Goal: Information Seeking & Learning: Learn about a topic

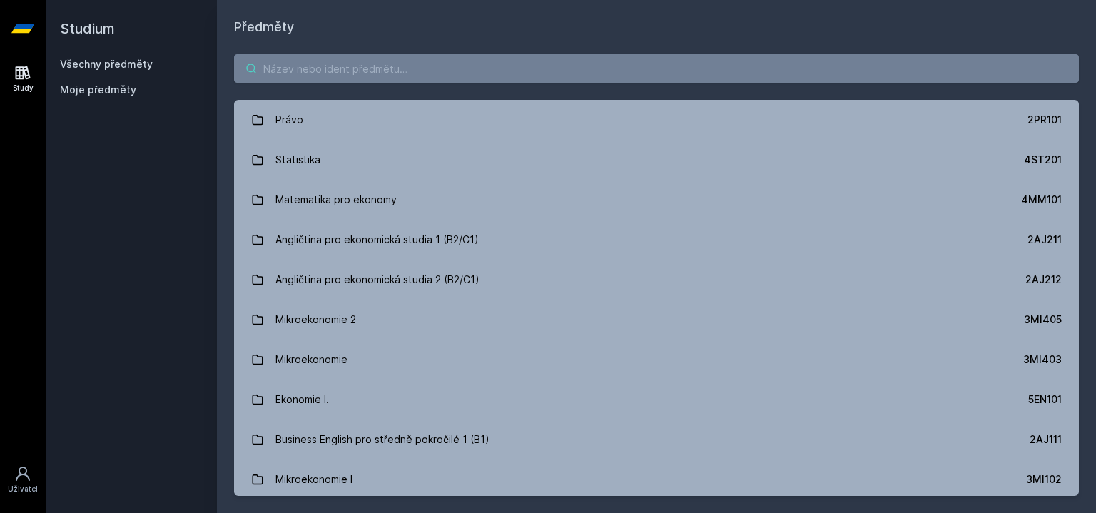
click at [335, 74] on input "search" at bounding box center [656, 68] width 845 height 29
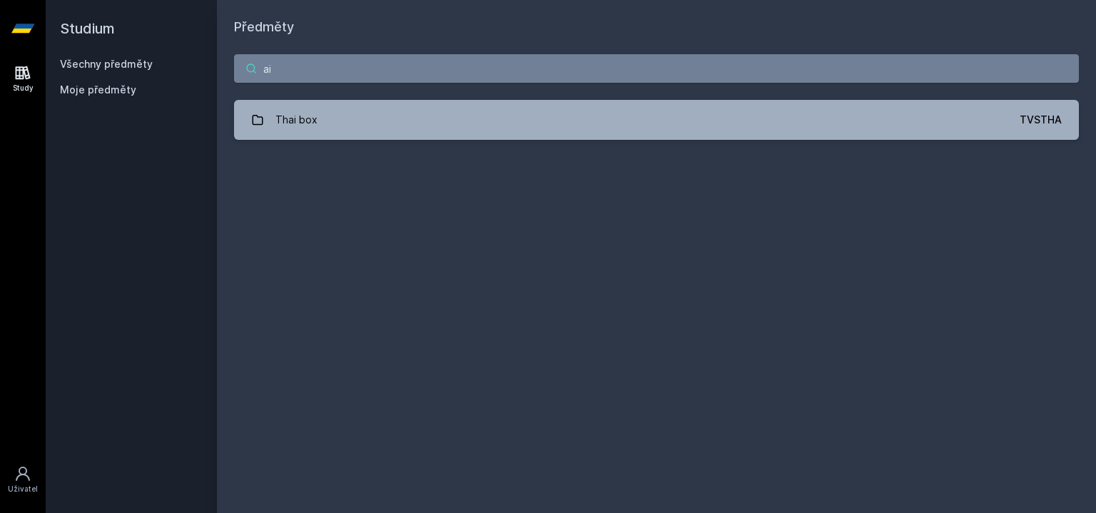
type input "a"
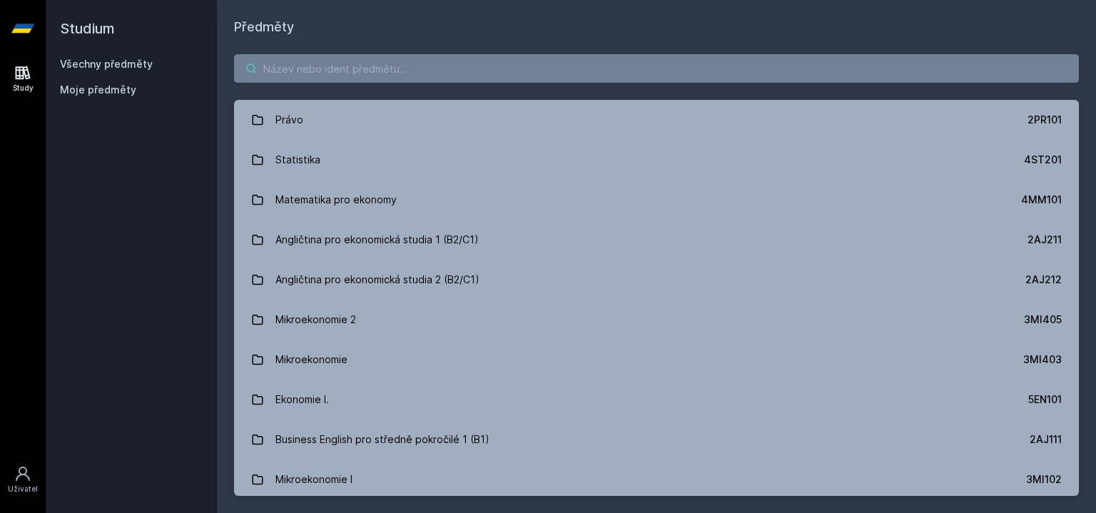
click at [719, 71] on input "search" at bounding box center [656, 68] width 845 height 29
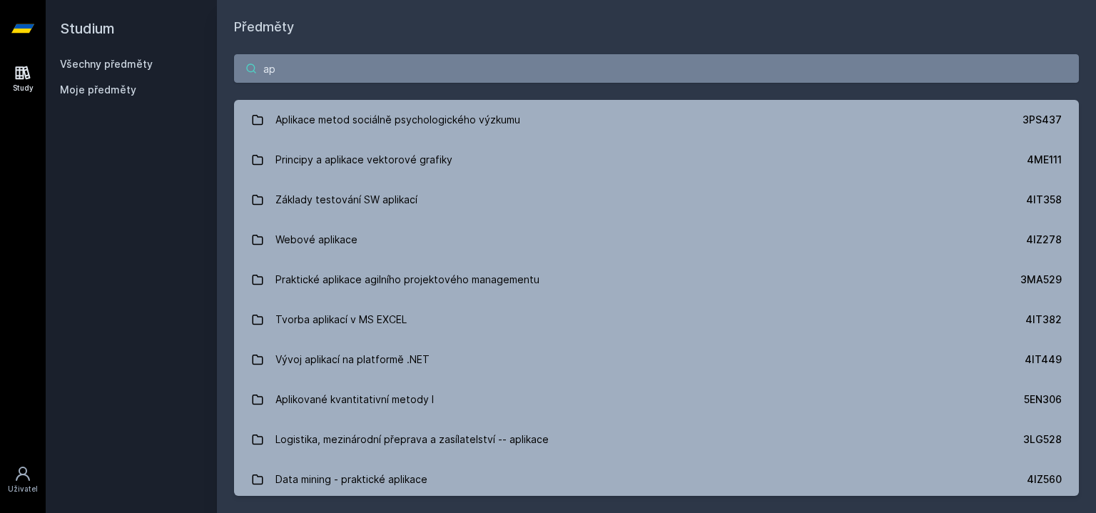
type input "a"
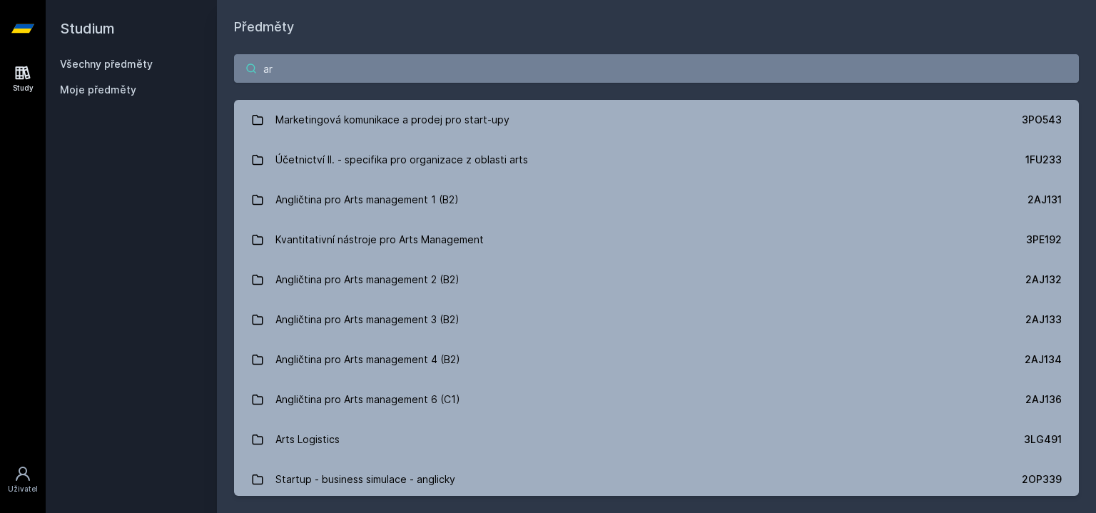
type input "a"
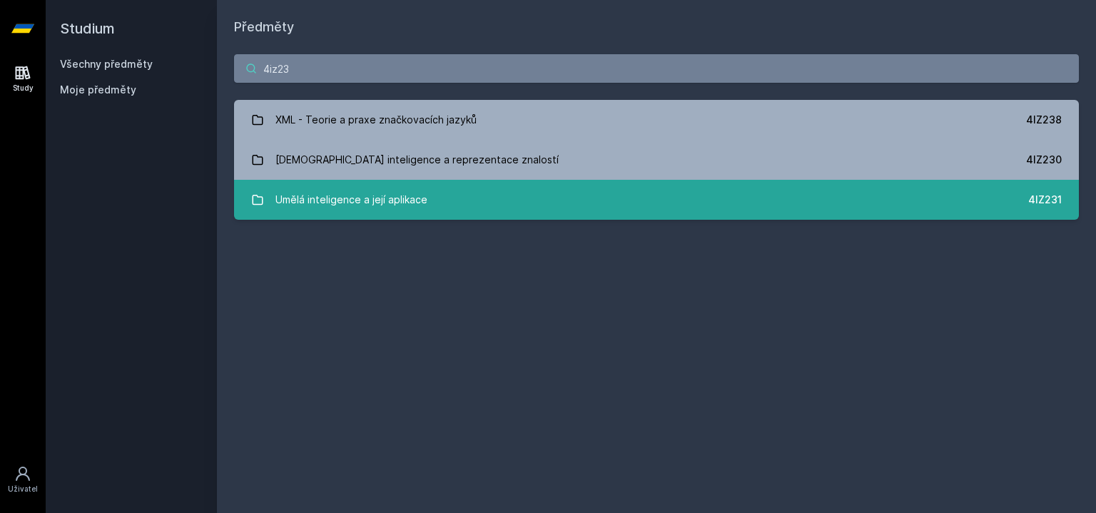
type input "4iz23"
click at [385, 203] on div "Umělá inteligence a její aplikace" at bounding box center [352, 200] width 152 height 29
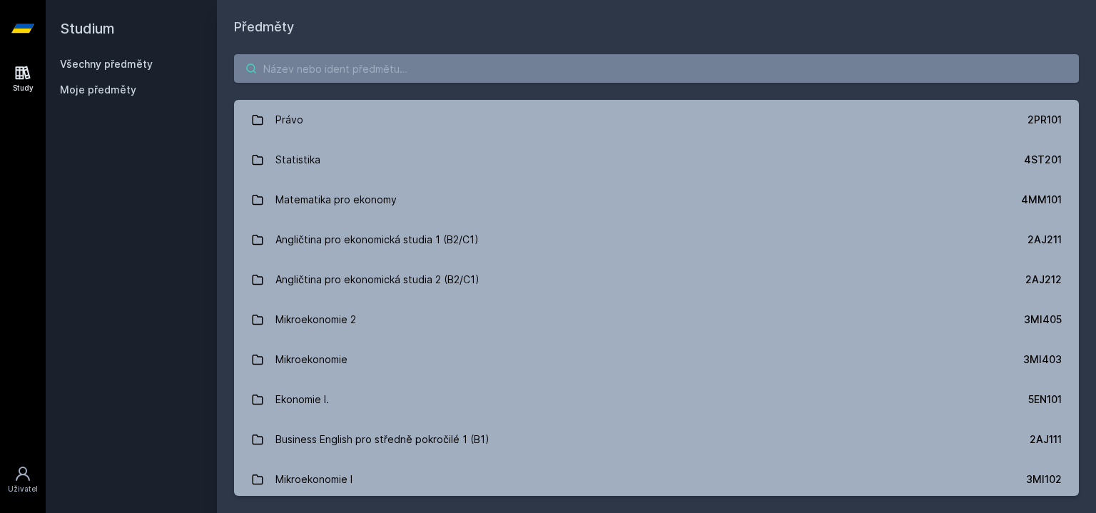
click at [443, 70] on input "search" at bounding box center [656, 68] width 845 height 29
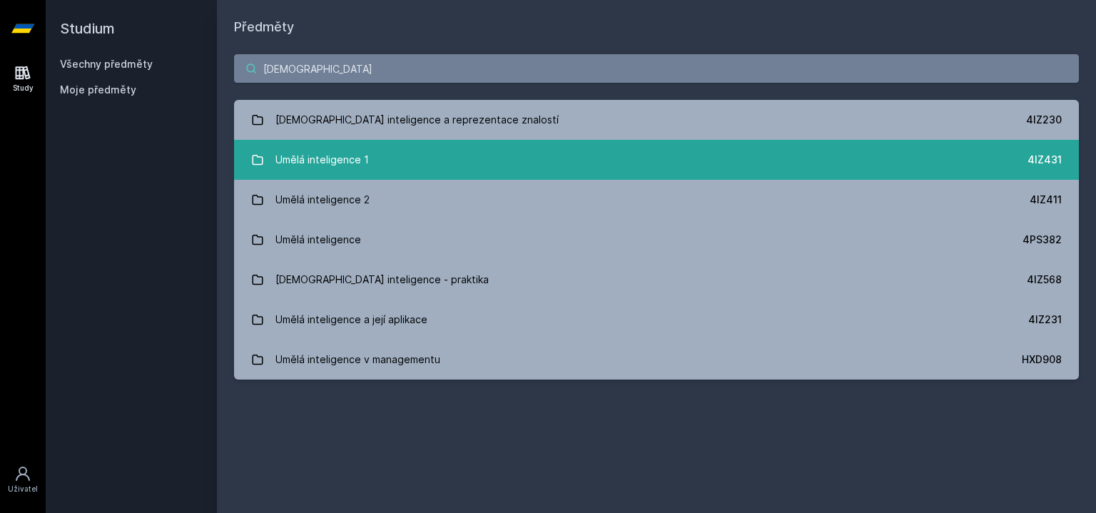
type input "[DEMOGRAPHIC_DATA]"
click at [368, 161] on link "Umělá inteligence 1 4IZ431" at bounding box center [656, 160] width 845 height 40
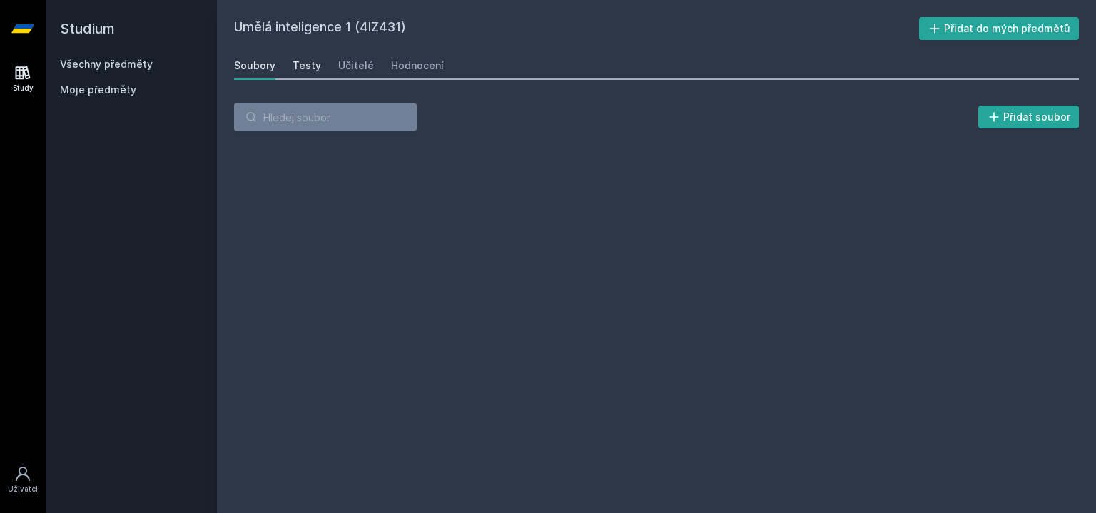
click at [311, 74] on link "Testy" at bounding box center [307, 65] width 29 height 29
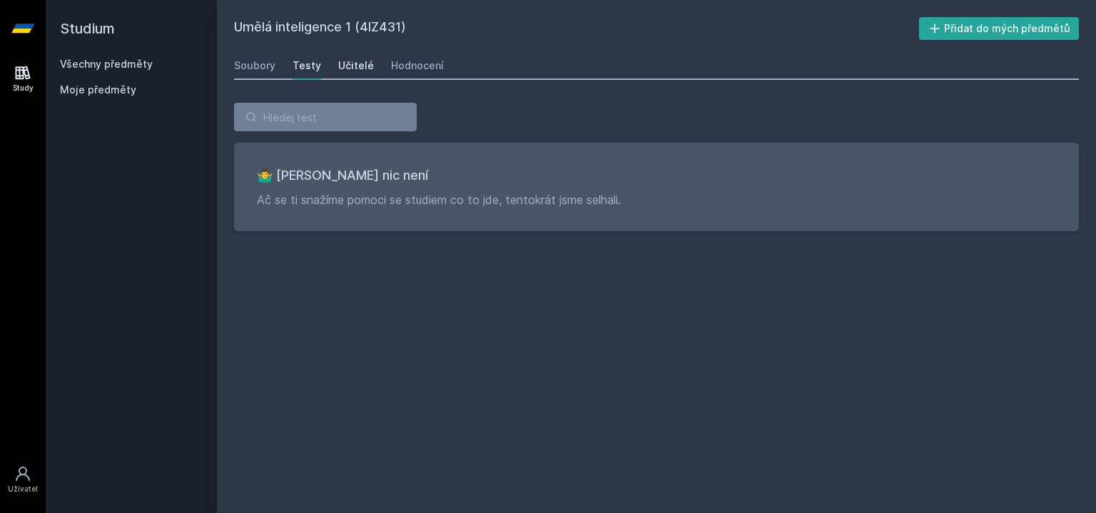
click at [346, 71] on div "Učitelé" at bounding box center [356, 66] width 36 height 14
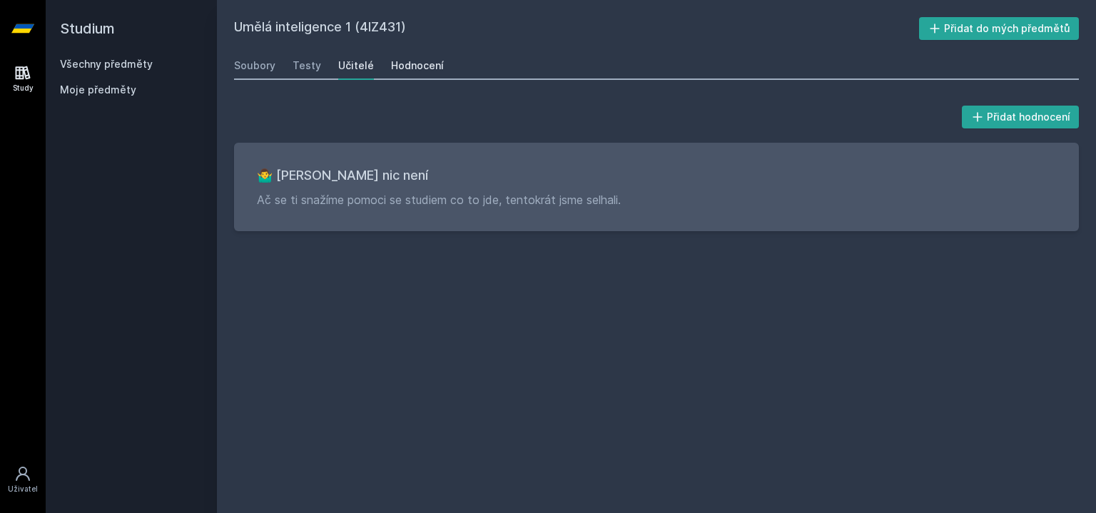
click at [397, 65] on div "Hodnocení" at bounding box center [417, 66] width 53 height 14
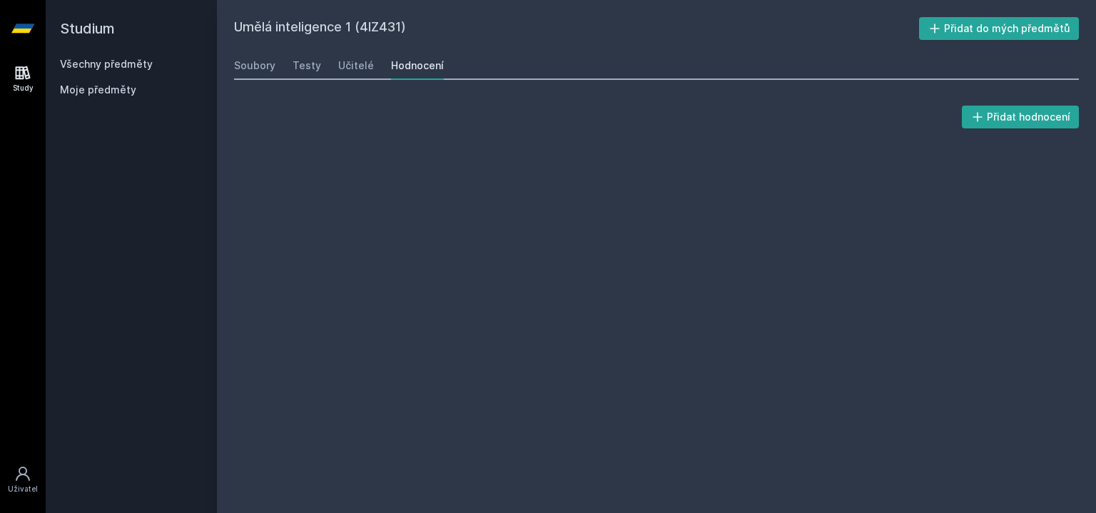
click at [289, 67] on div "Soubory Testy Učitelé Hodnocení" at bounding box center [656, 65] width 845 height 29
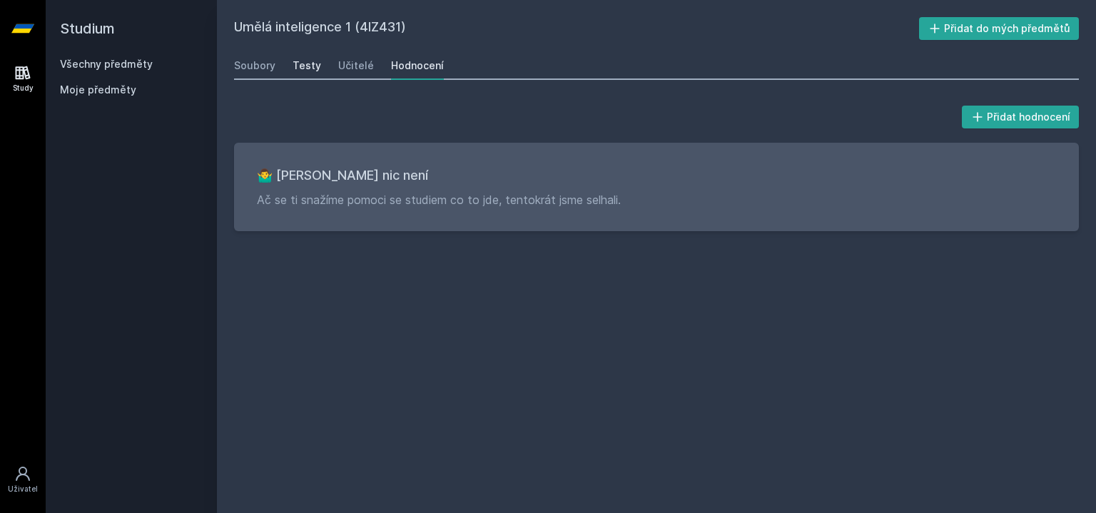
click at [300, 66] on div "Testy" at bounding box center [307, 66] width 29 height 14
